Goal: Task Accomplishment & Management: Use online tool/utility

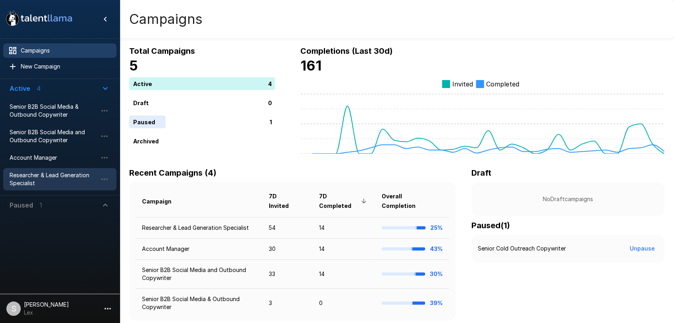
click at [49, 177] on span "Researcher & Lead Generation Specialist" at bounding box center [54, 179] width 88 height 16
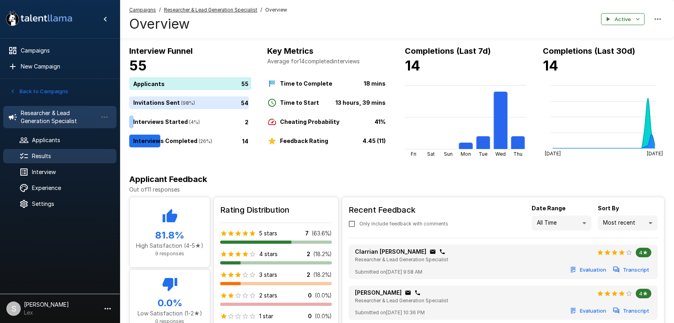
click at [54, 154] on span "Results" at bounding box center [71, 156] width 78 height 8
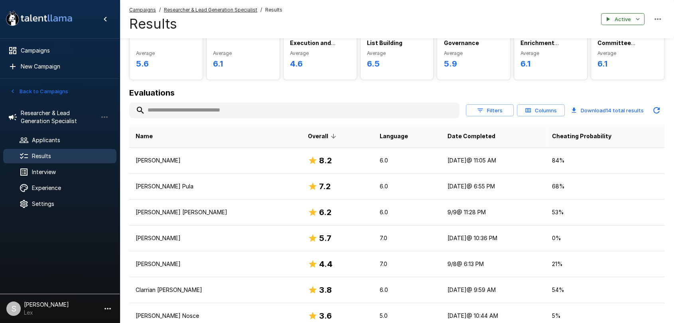
scroll to position [46, 0]
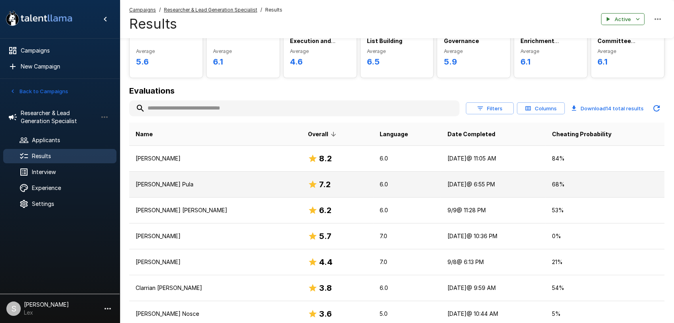
click at [226, 184] on p "[PERSON_NAME] Pula" at bounding box center [216, 185] width 160 height 8
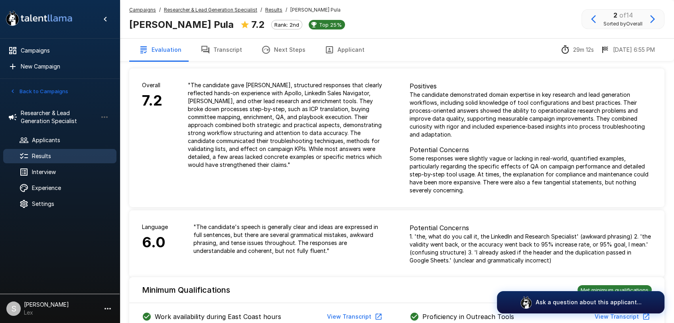
click at [335, 48] on button "Applicant" at bounding box center [344, 50] width 59 height 22
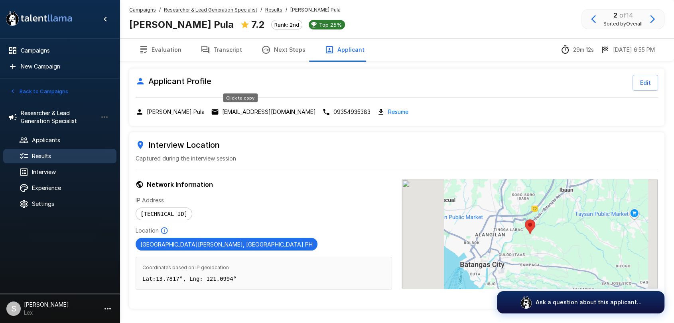
click at [230, 113] on p "[EMAIL_ADDRESS][DOMAIN_NAME]" at bounding box center [269, 112] width 94 height 8
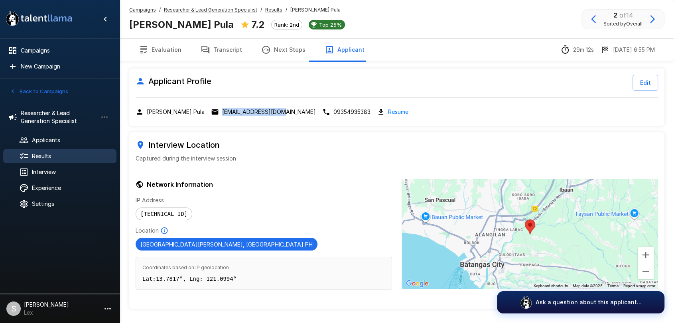
drag, startPoint x: 274, startPoint y: 112, endPoint x: 217, endPoint y: 111, distance: 57.4
click at [217, 111] on div "[PERSON_NAME] Pula [EMAIL_ADDRESS][DOMAIN_NAME] 09354935383 Resume" at bounding box center [397, 111] width 522 height 9
copy p "[EMAIL_ADDRESS][DOMAIN_NAME]"
